Goal: Find specific page/section: Locate a particular part of the current website

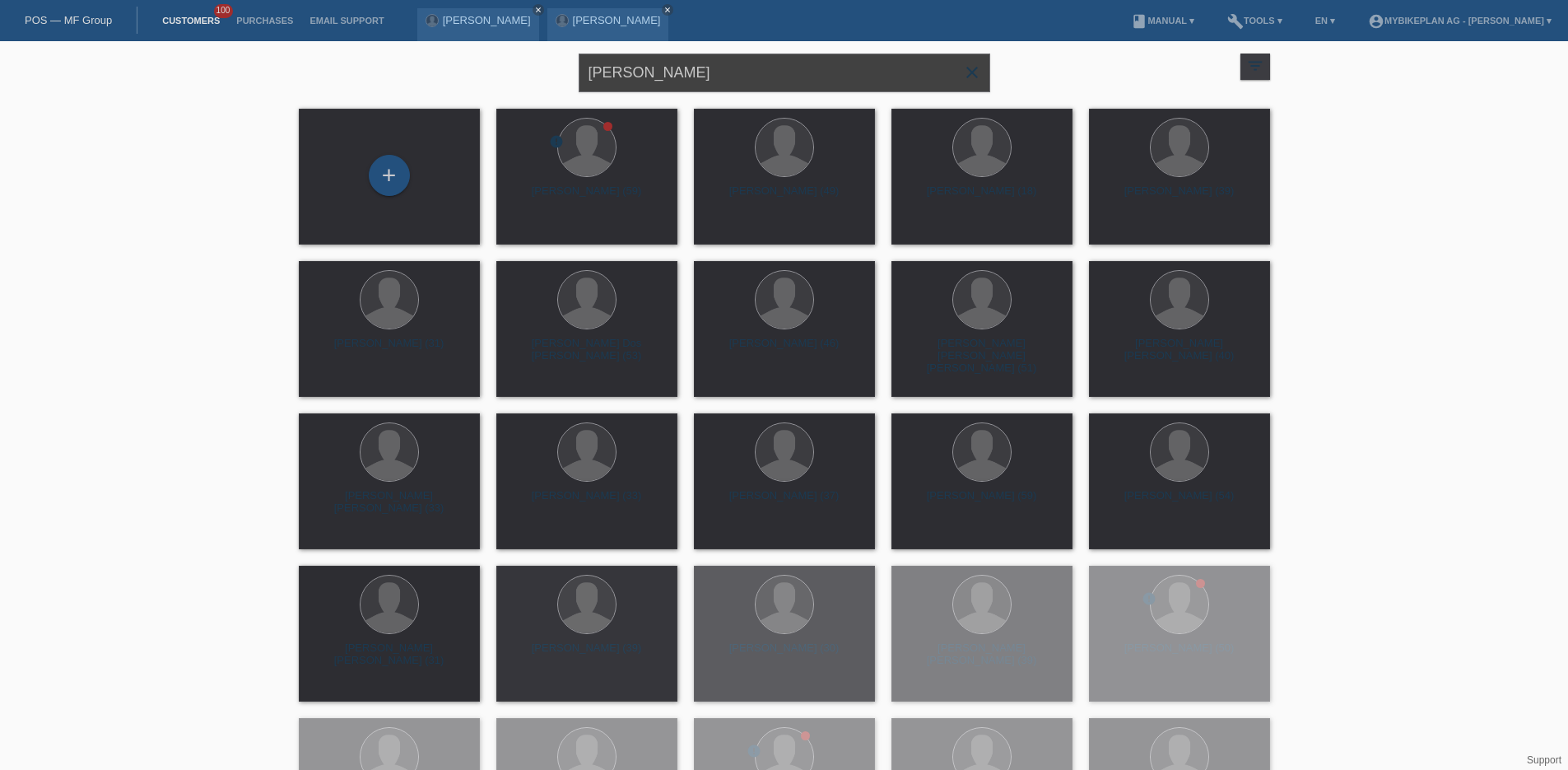
click at [662, 64] on input "antonio marruzzo" at bounding box center [784, 73] width 412 height 39
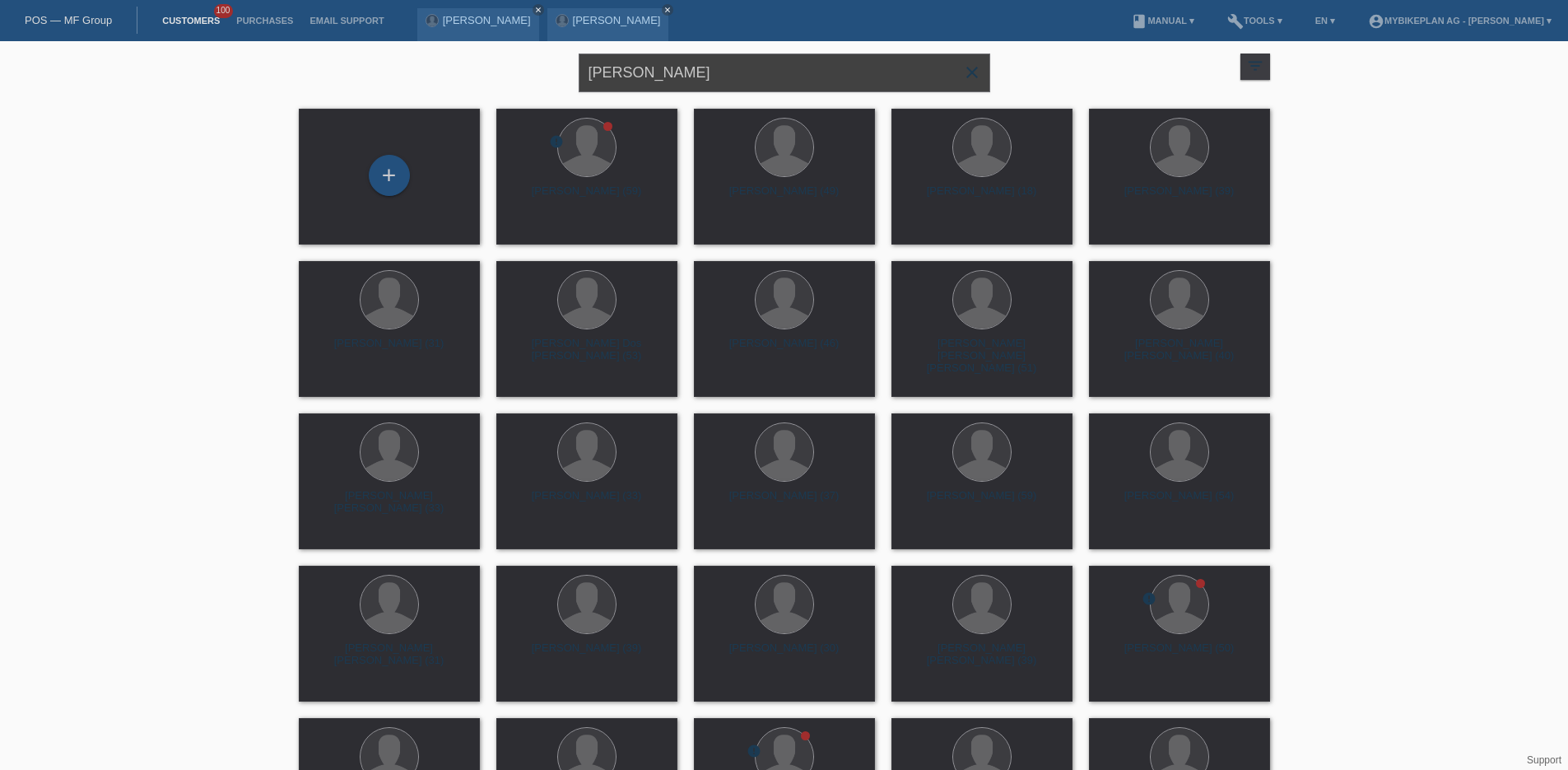
click at [662, 64] on input "[PERSON_NAME]" at bounding box center [784, 73] width 412 height 39
paste input "45472612676 - Karin Hintermann, Raymon Tourray Pr"
click at [693, 75] on input "45472612676 - Karin Hintermann, Raymon Tourray Pro" at bounding box center [784, 73] width 412 height 39
type input "Karin Hintermann, Raymon Tourray Pro"
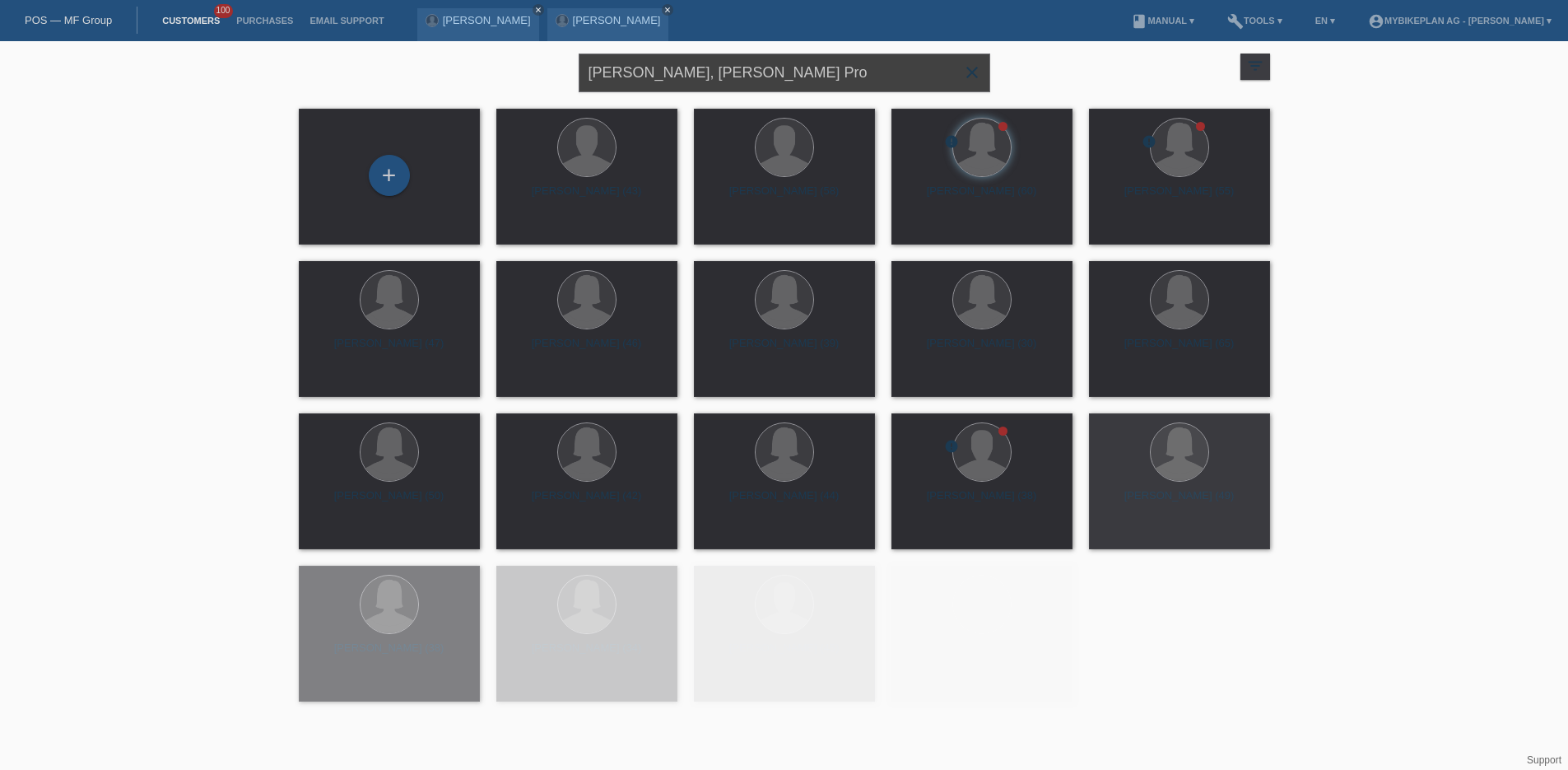
click at [893, 76] on input "Karin Hintermann, Raymon Tourray Pro" at bounding box center [784, 73] width 412 height 39
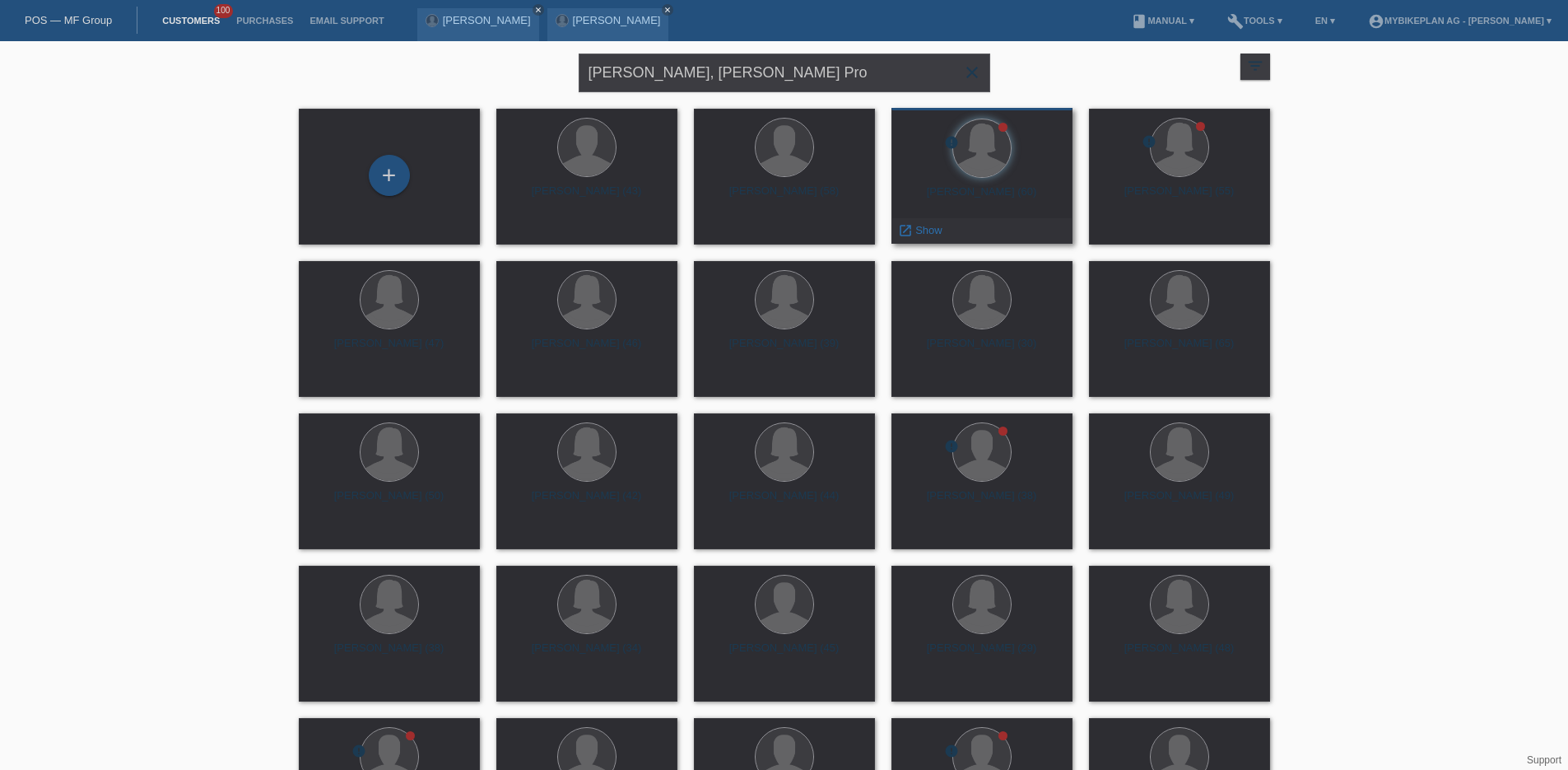
click at [952, 186] on div "Karin Sigrid Hintermann (60)" at bounding box center [982, 199] width 155 height 26
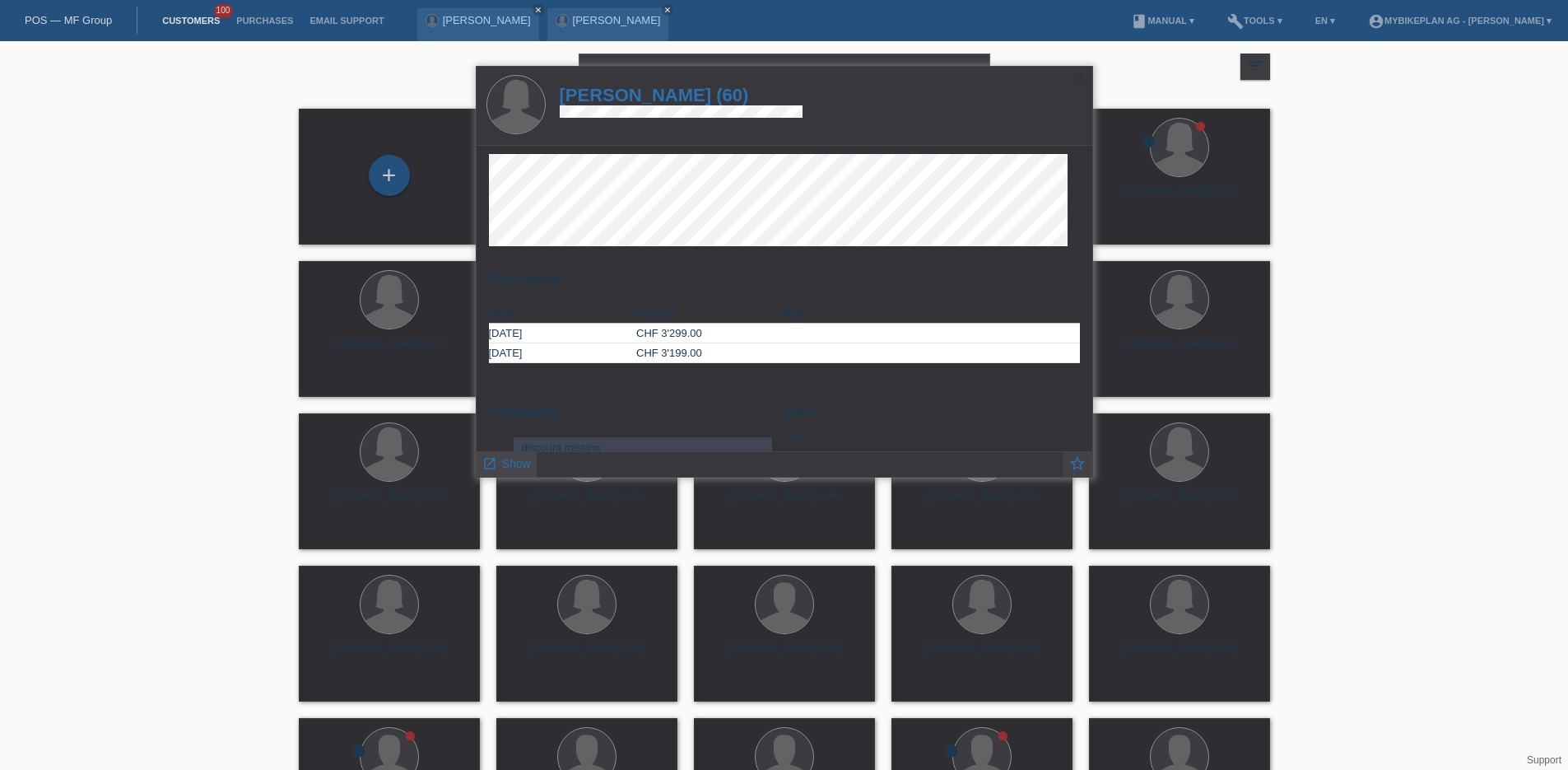
click at [520, 457] on link "launch Show" at bounding box center [507, 462] width 48 height 21
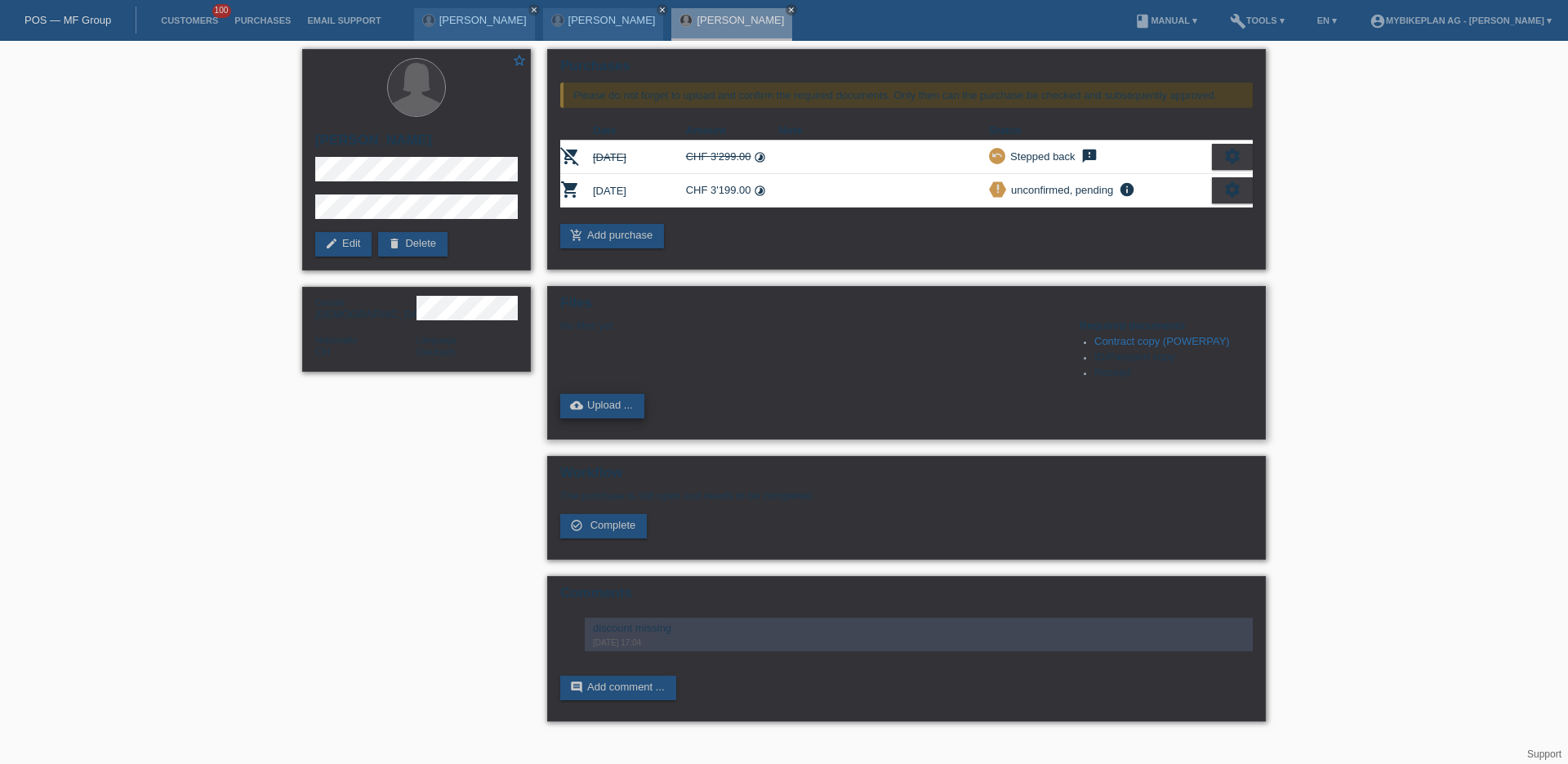
click at [629, 410] on link "cloud_upload Upload ..." at bounding box center [602, 406] width 84 height 25
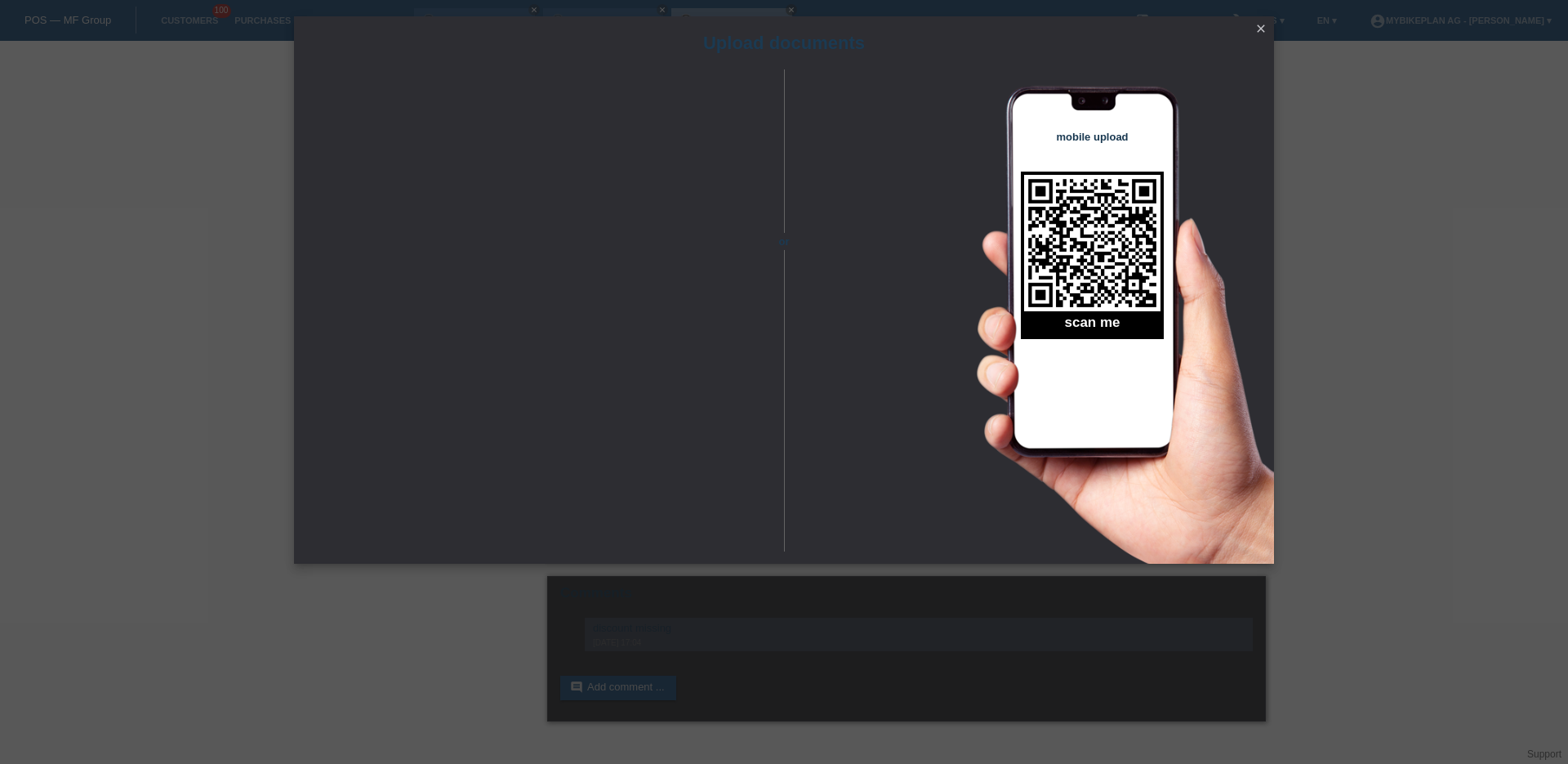
click at [1265, 31] on icon "close" at bounding box center [1261, 29] width 13 height 13
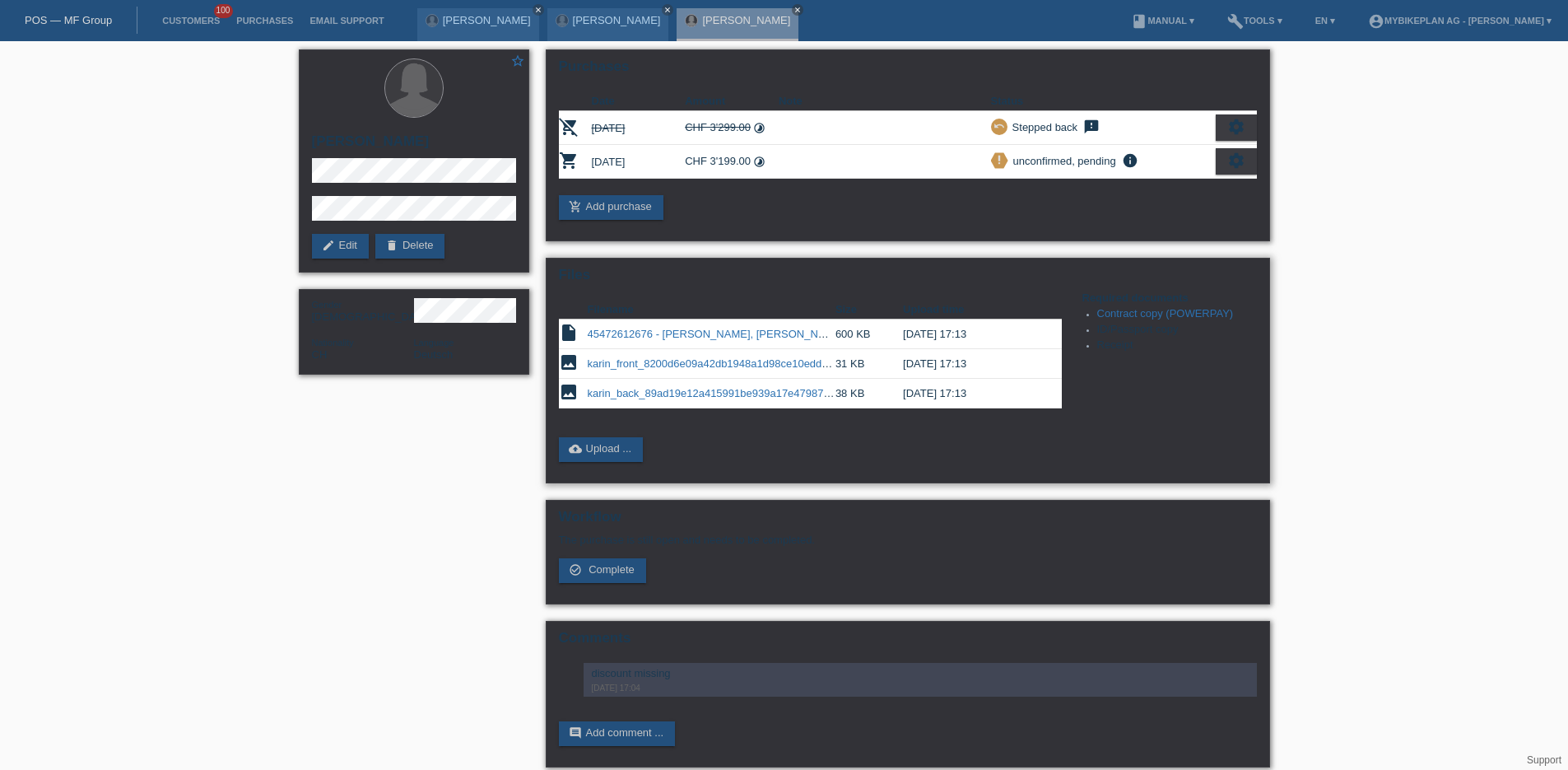
click at [601, 336] on link "45472612676 - [PERSON_NAME], [PERSON_NAME] Pro.pdf" at bounding box center [735, 334] width 294 height 12
